Goal: Task Accomplishment & Management: Manage account settings

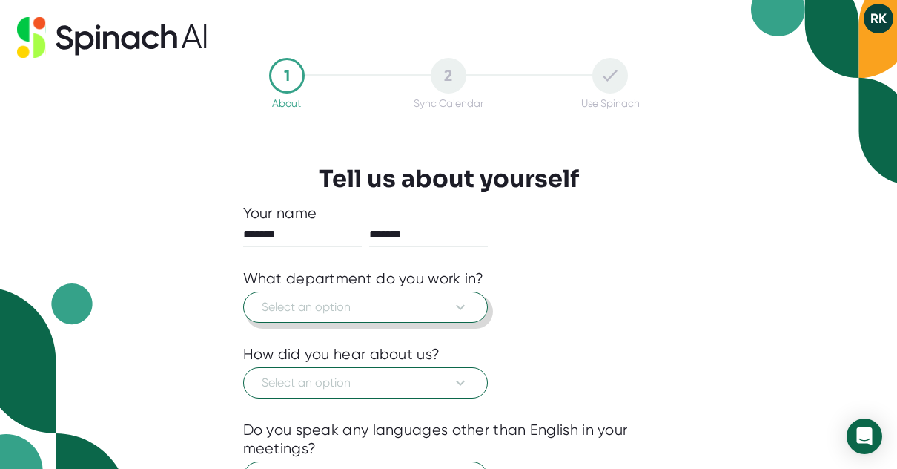
click at [340, 306] on span "Select an option" at bounding box center [366, 307] width 208 height 18
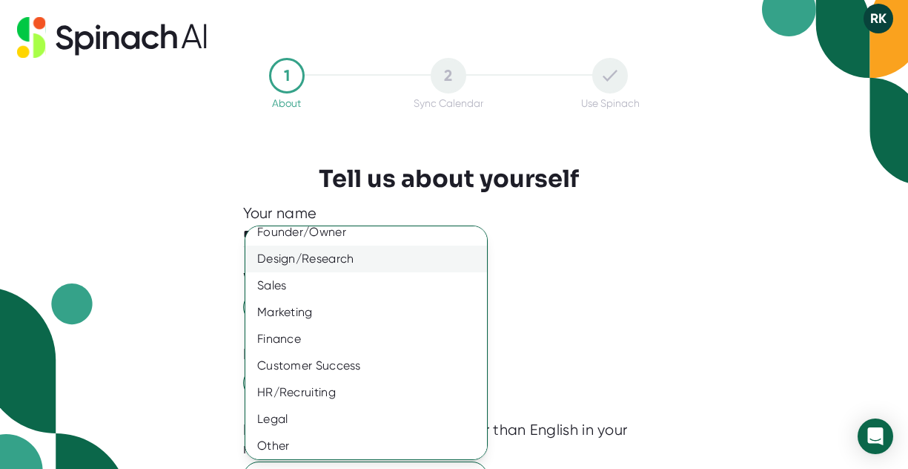
scroll to position [120, 0]
click at [332, 366] on div "Customer Success" at bounding box center [371, 362] width 253 height 27
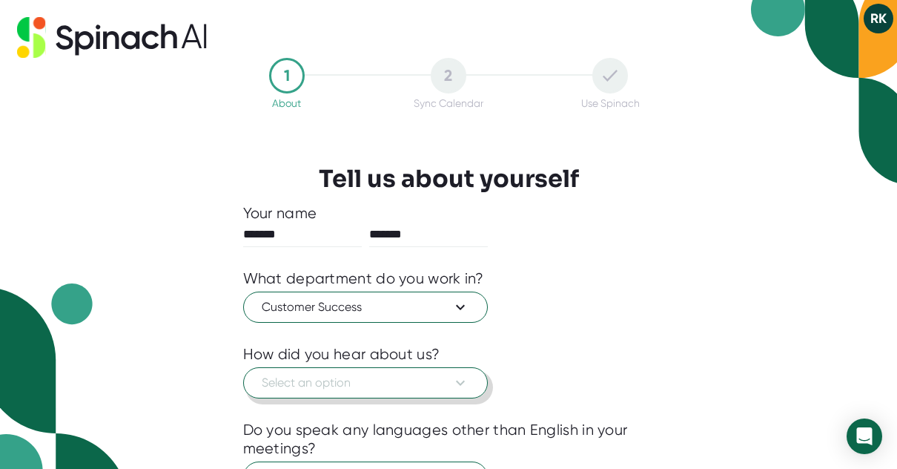
click at [350, 384] on span "Select an option" at bounding box center [366, 383] width 208 height 18
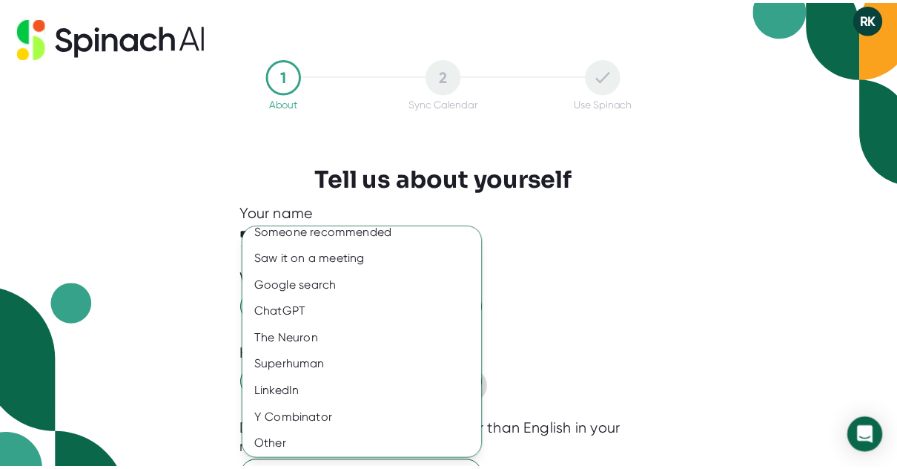
scroll to position [13, 0]
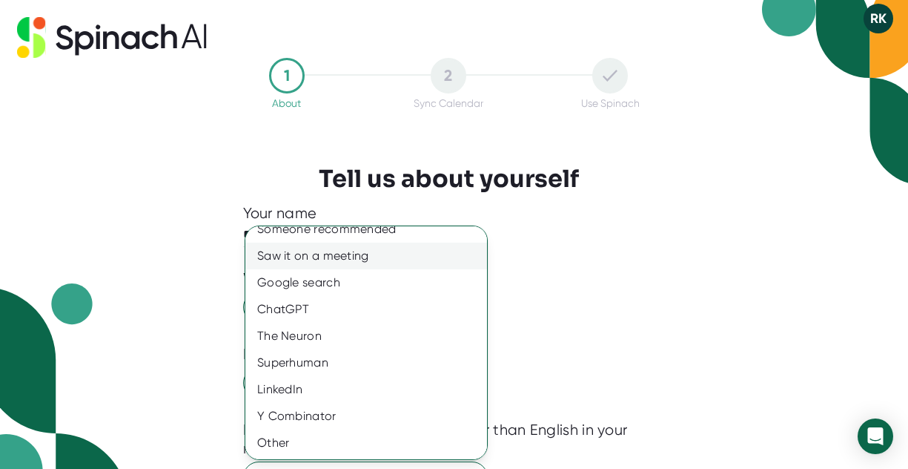
click at [416, 251] on div "Saw it on a meeting" at bounding box center [371, 255] width 253 height 27
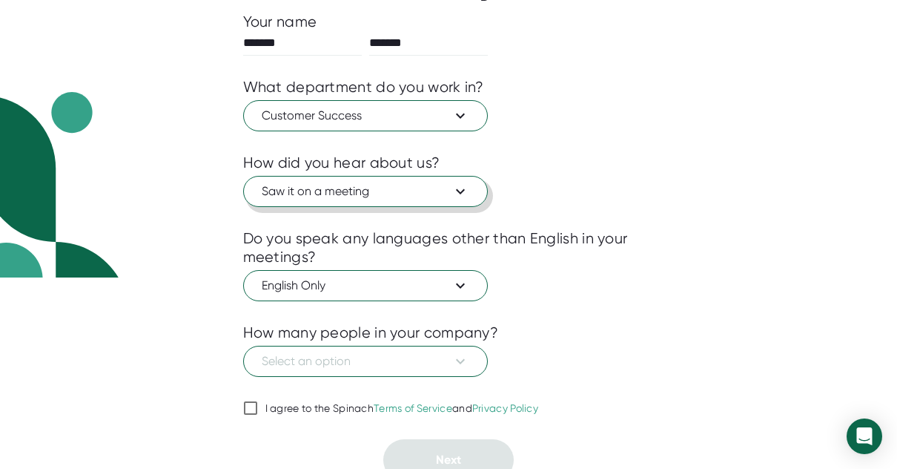
scroll to position [198, 0]
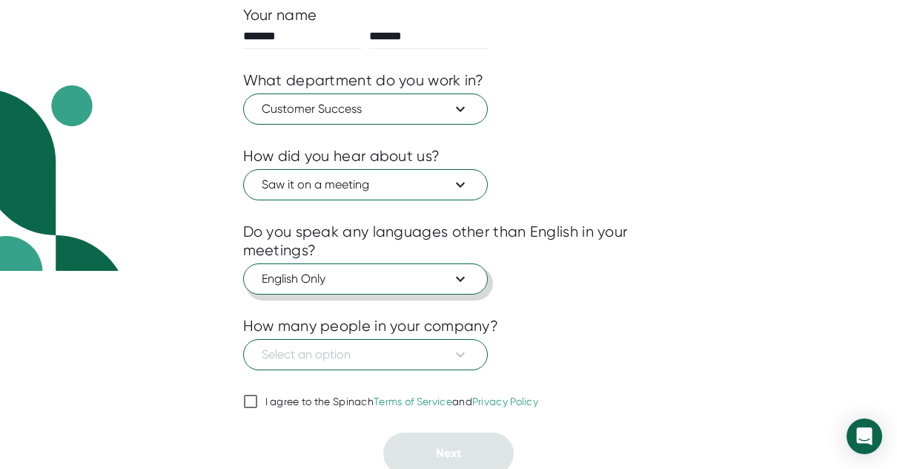
click at [397, 277] on span "English Only" at bounding box center [366, 279] width 208 height 18
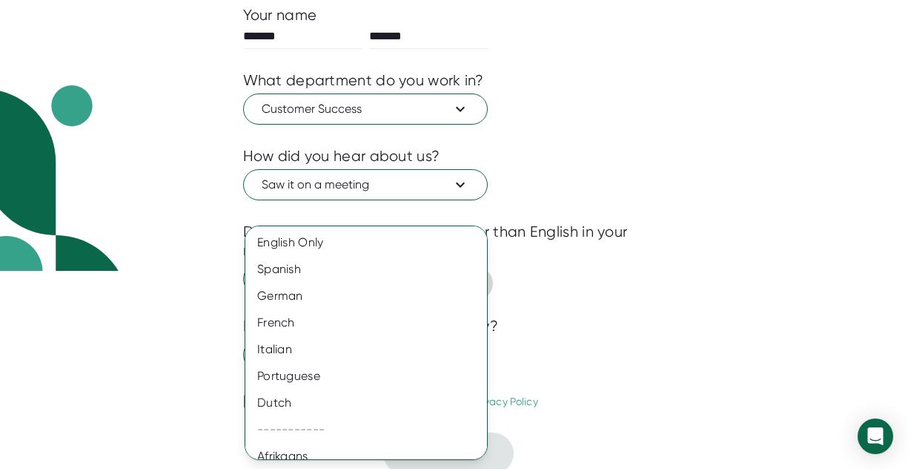
click at [397, 277] on div "Spanish" at bounding box center [371, 269] width 253 height 27
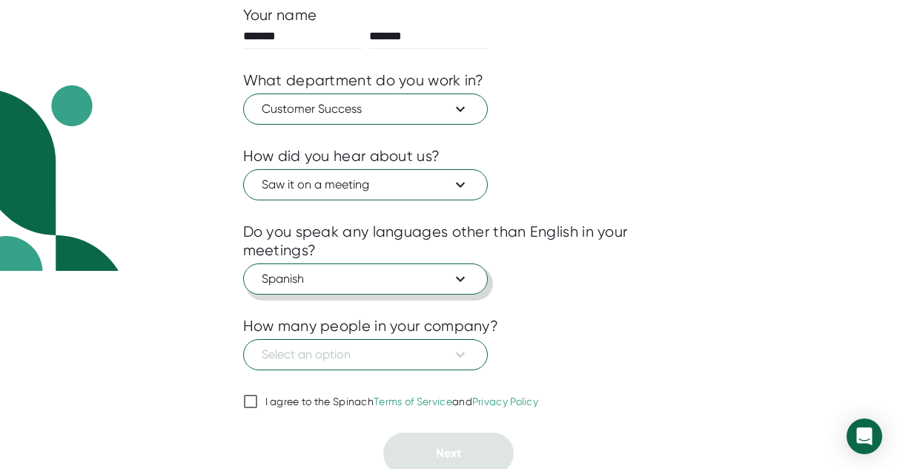
click at [397, 277] on span "Spanish" at bounding box center [366, 279] width 208 height 18
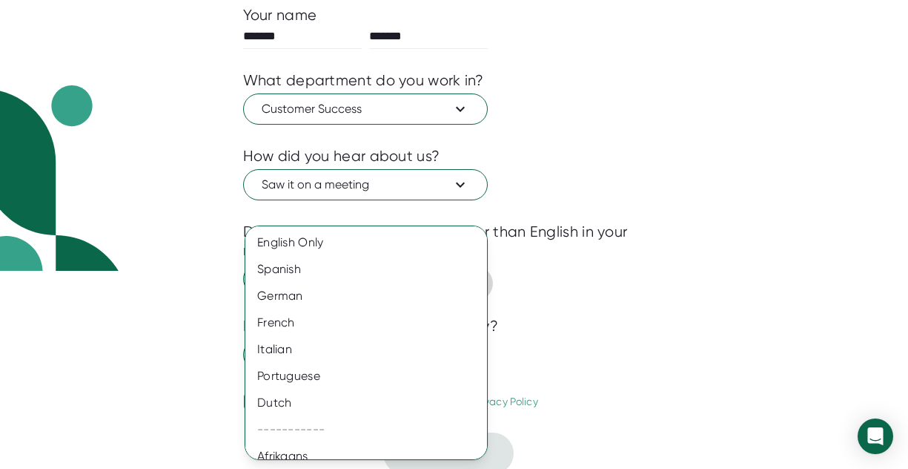
click at [397, 277] on div "Spanish" at bounding box center [371, 269] width 253 height 27
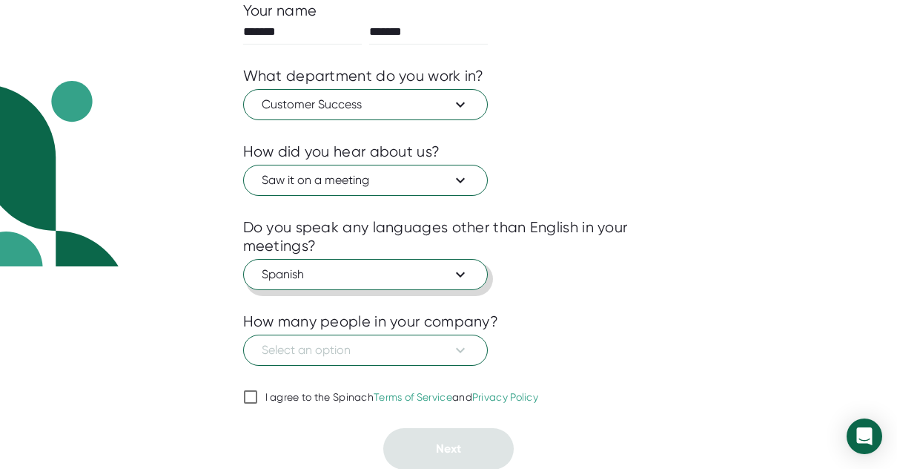
scroll to position [203, 0]
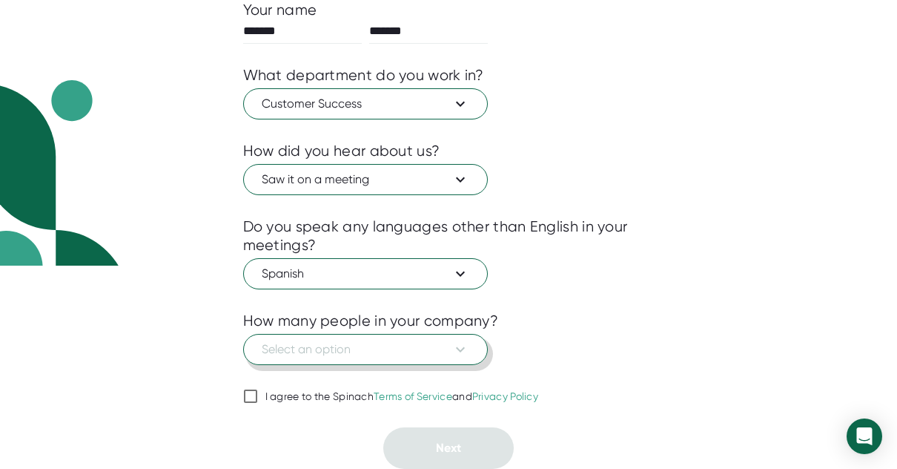
click at [396, 348] on span "Select an option" at bounding box center [366, 349] width 208 height 18
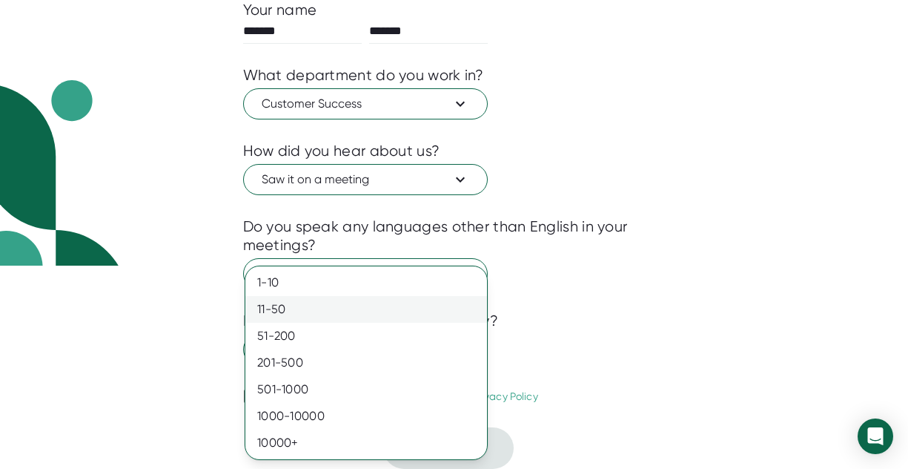
click at [372, 305] on div "11-50" at bounding box center [366, 309] width 242 height 27
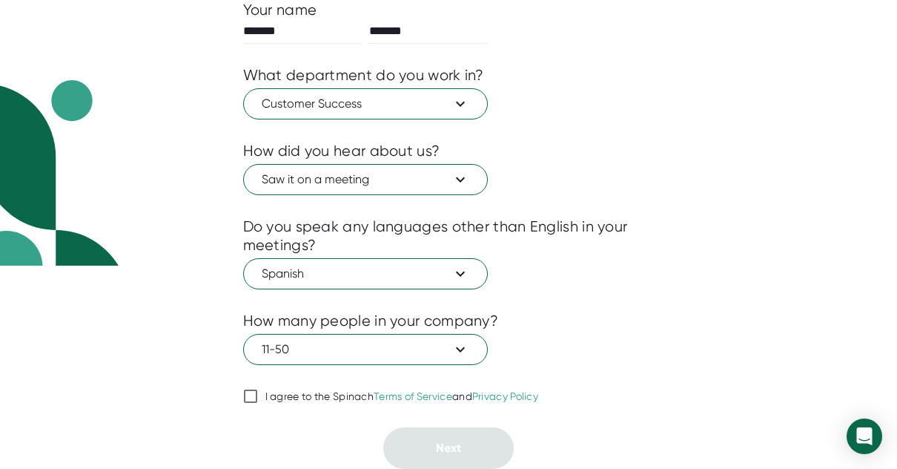
click at [251, 400] on input "I agree to the Spinach Terms of Service and Privacy Policy" at bounding box center [250, 396] width 15 height 18
checkbox input "true"
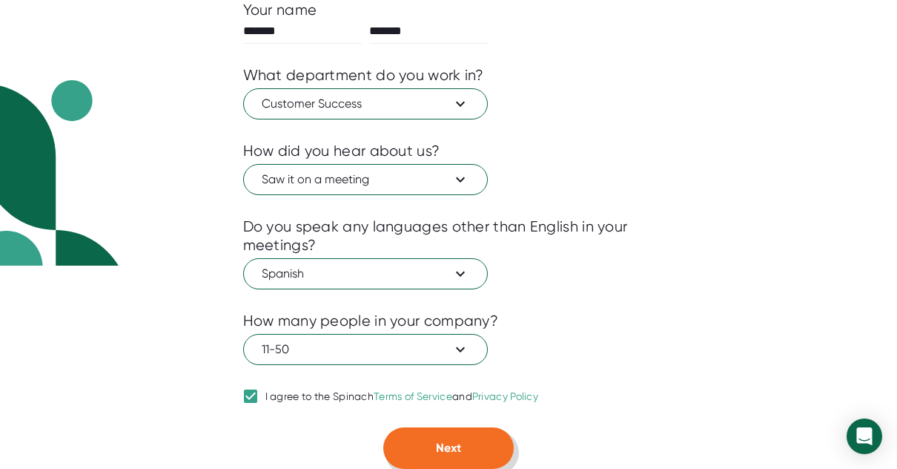
click at [502, 447] on button "Next" at bounding box center [448, 448] width 130 height 42
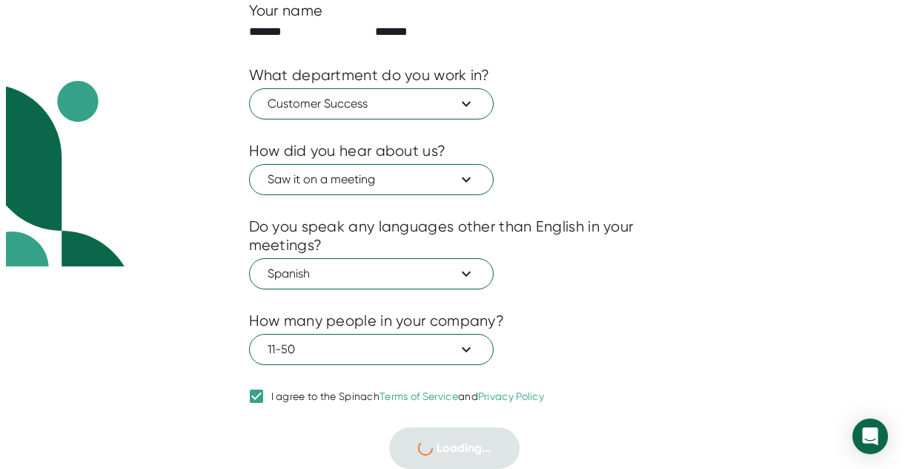
scroll to position [0, 0]
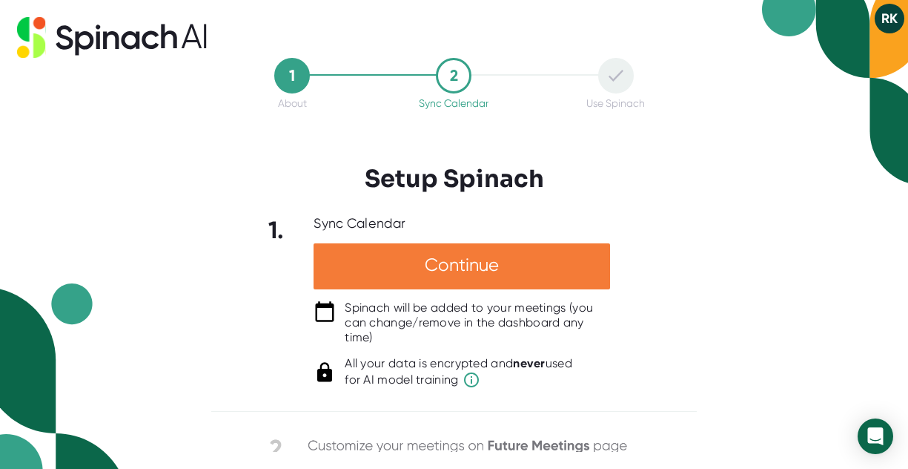
click at [471, 265] on div "Continue" at bounding box center [462, 266] width 297 height 46
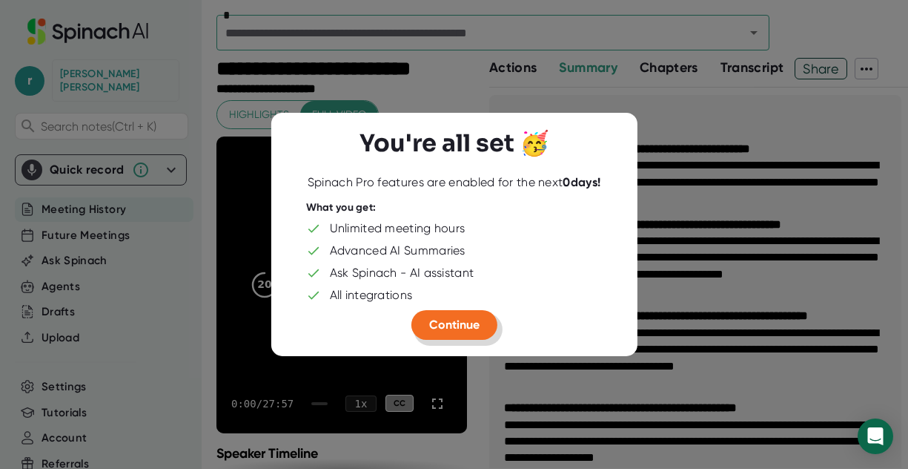
click at [468, 322] on span "Continue" at bounding box center [454, 324] width 50 height 14
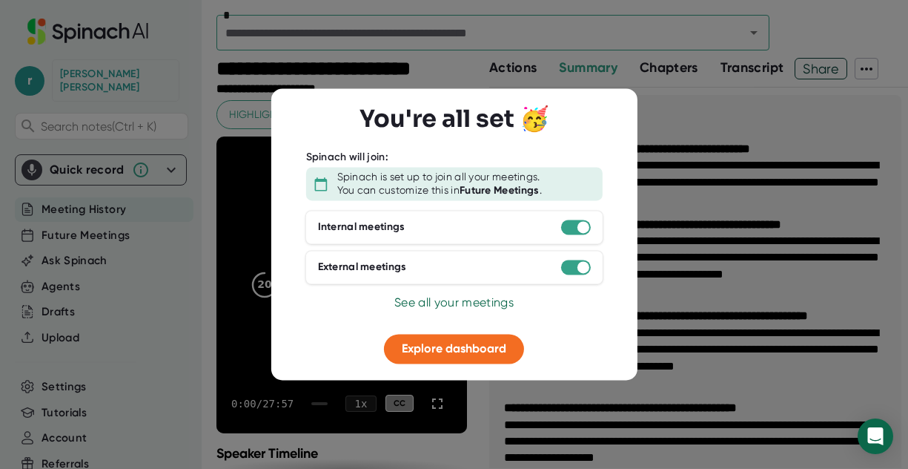
click at [474, 311] on div at bounding box center [455, 322] width 334 height 22
click at [474, 303] on span "See all your meetings" at bounding box center [453, 302] width 119 height 14
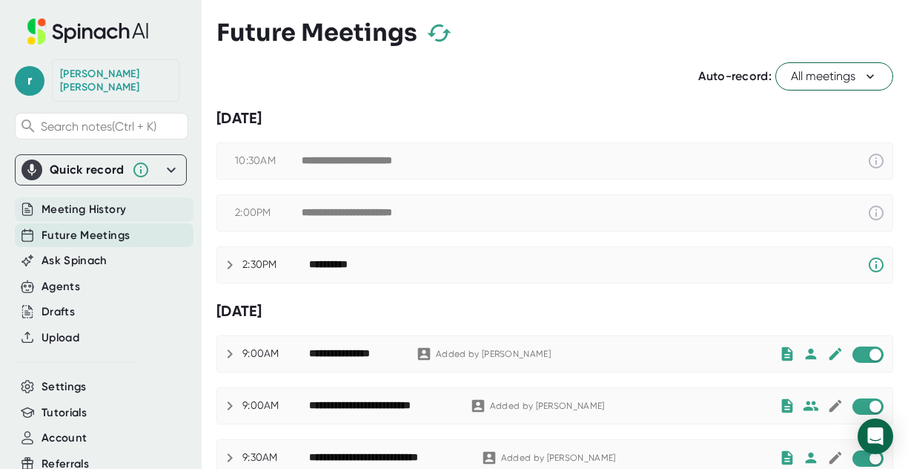
click at [62, 201] on span "Meeting History" at bounding box center [84, 209] width 85 height 17
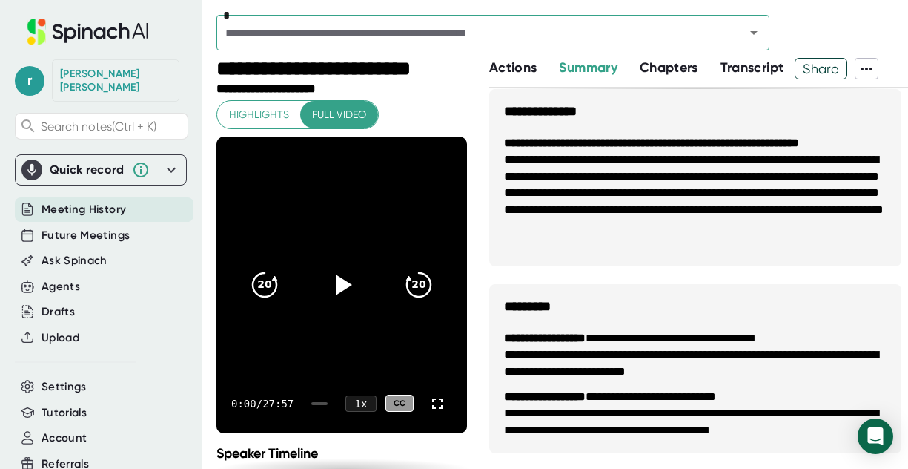
click at [647, 75] on span "Chapters" at bounding box center [669, 67] width 59 height 16
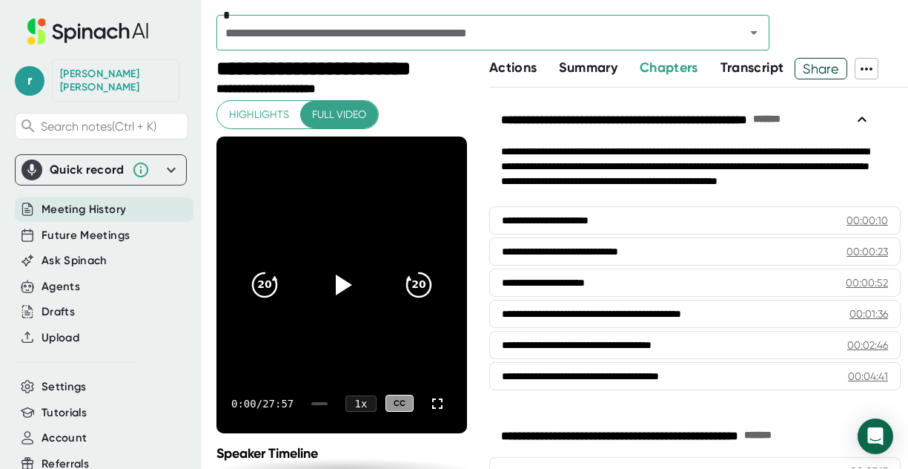
click at [761, 75] on span "Transcript" at bounding box center [753, 67] width 64 height 16
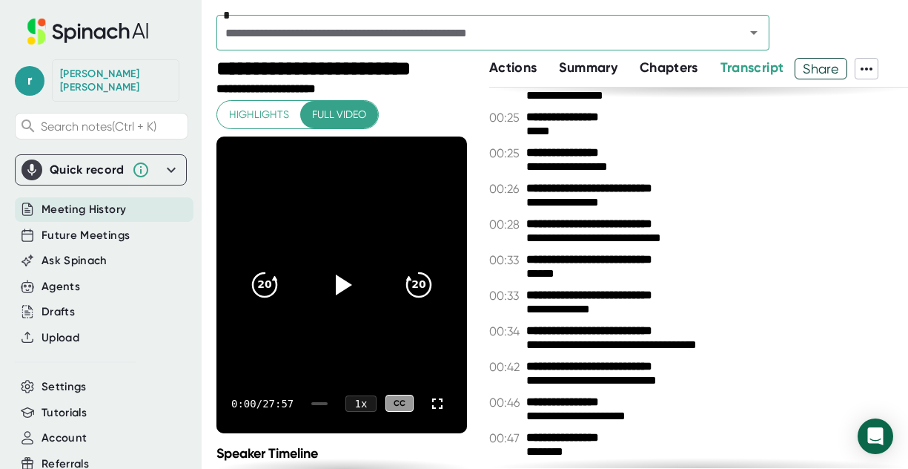
scroll to position [297, 0]
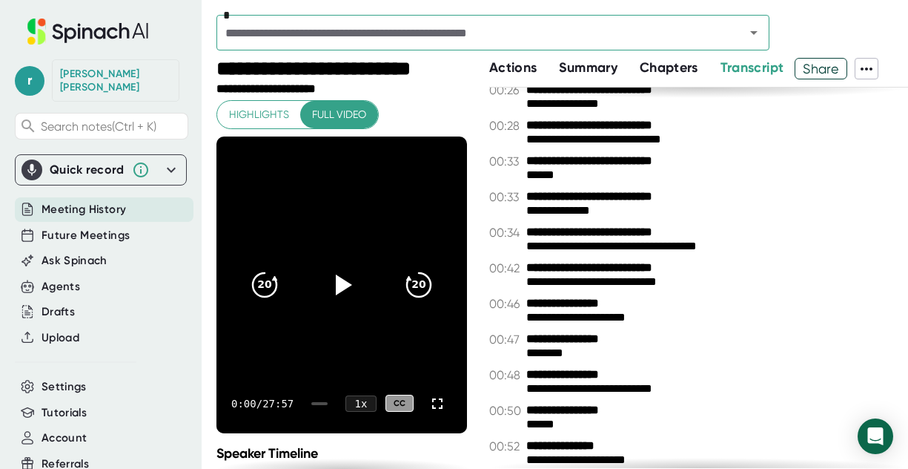
click at [567, 67] on span "Summary" at bounding box center [588, 67] width 58 height 16
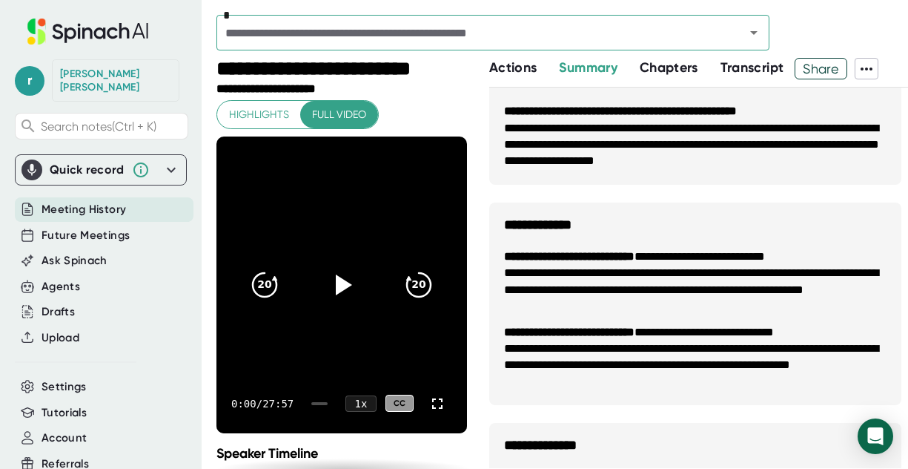
click at [858, 38] on div "*" at bounding box center [562, 36] width 692 height 43
click at [861, 65] on icon at bounding box center [867, 69] width 18 height 18
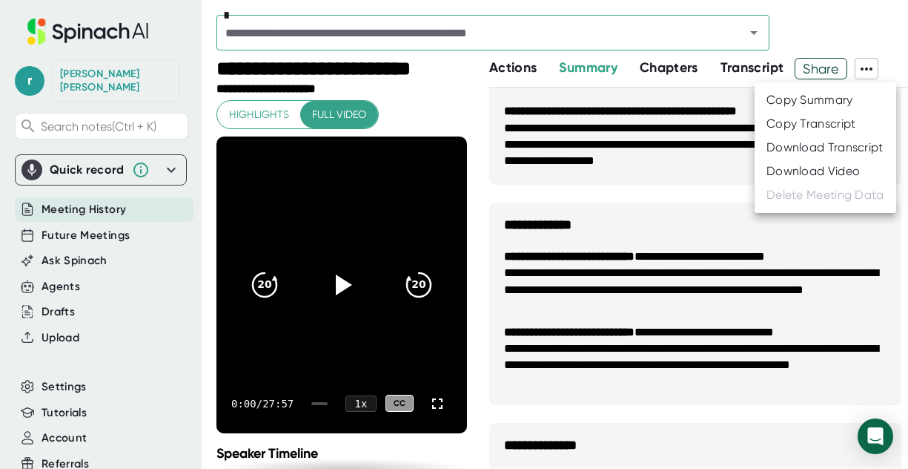
click at [862, 66] on div at bounding box center [454, 234] width 908 height 469
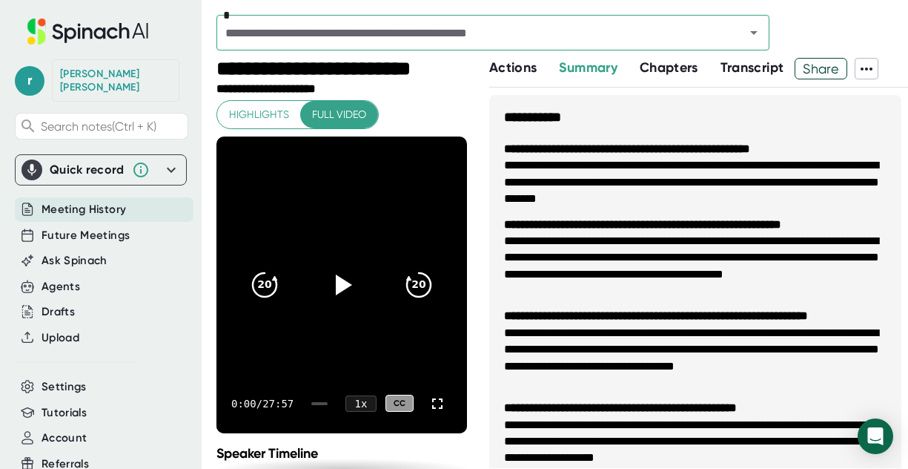
click at [683, 345] on li "**********" at bounding box center [695, 350] width 383 height 50
click at [746, 76] on button "Transcript" at bounding box center [753, 68] width 64 height 20
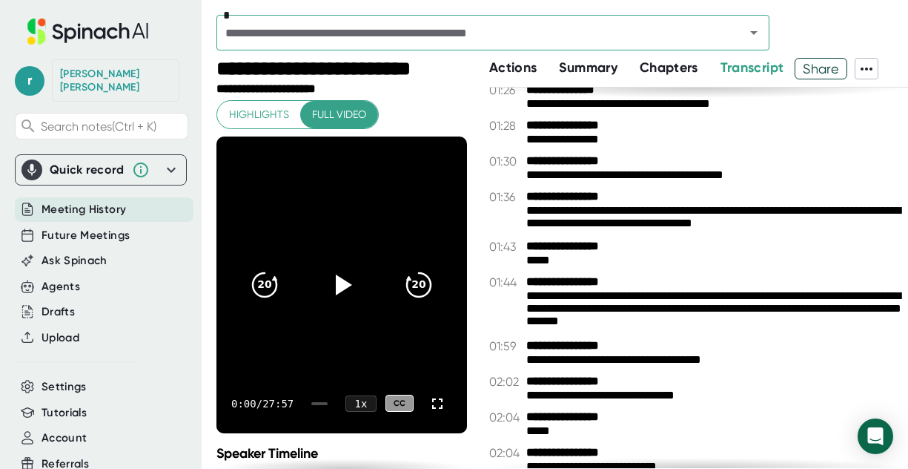
scroll to position [988, 0]
